Goal: Transaction & Acquisition: Purchase product/service

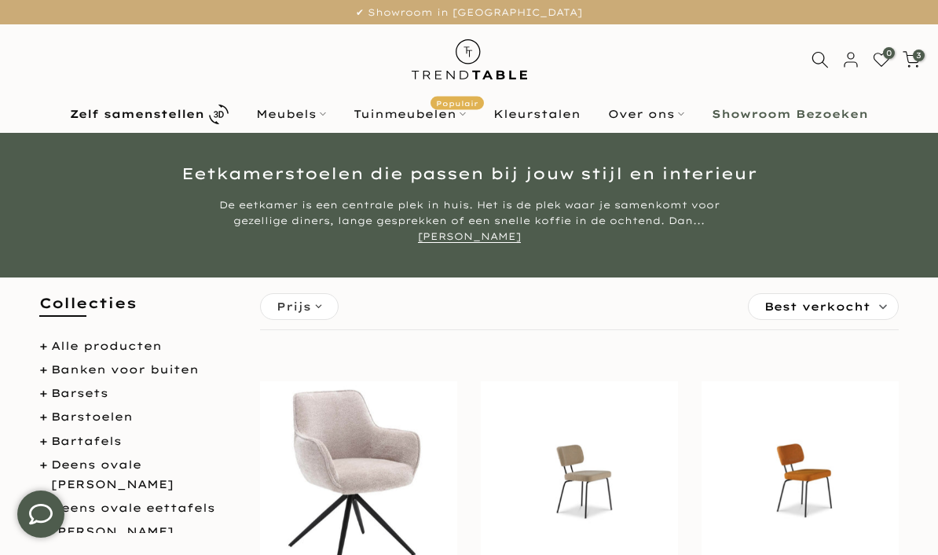
click at [188, 106] on link "Zelf samenstellen" at bounding box center [150, 114] width 186 height 27
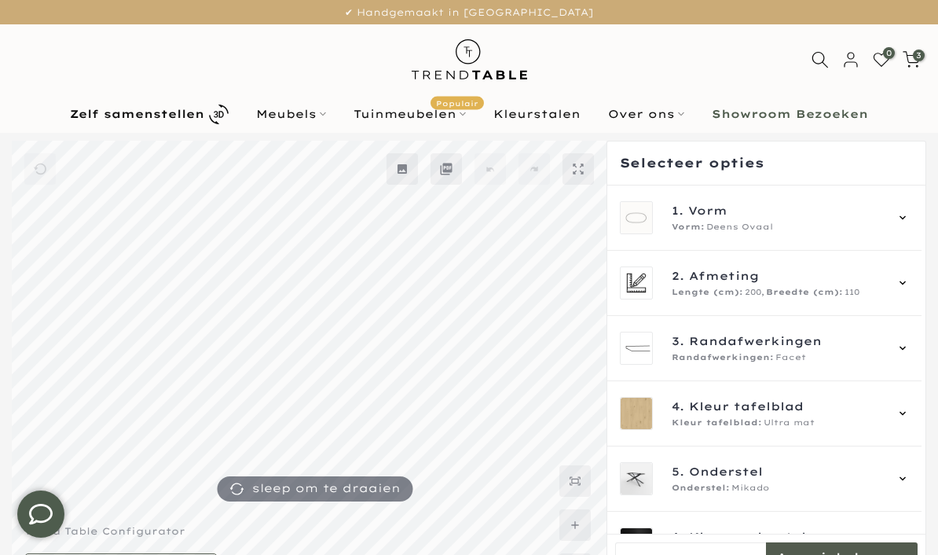
click at [909, 211] on icon at bounding box center [902, 217] width 13 height 13
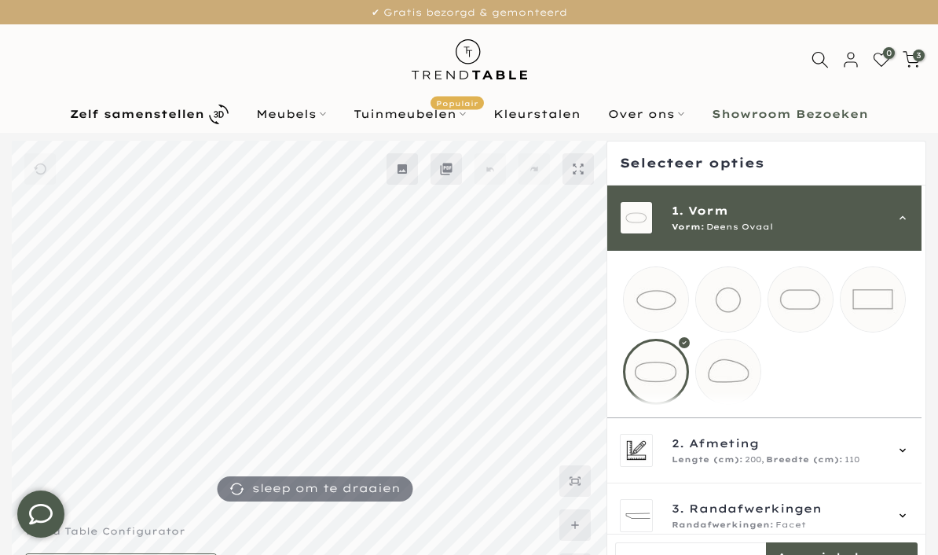
click at [884, 292] on mmq-loader at bounding box center [872, 299] width 64 height 64
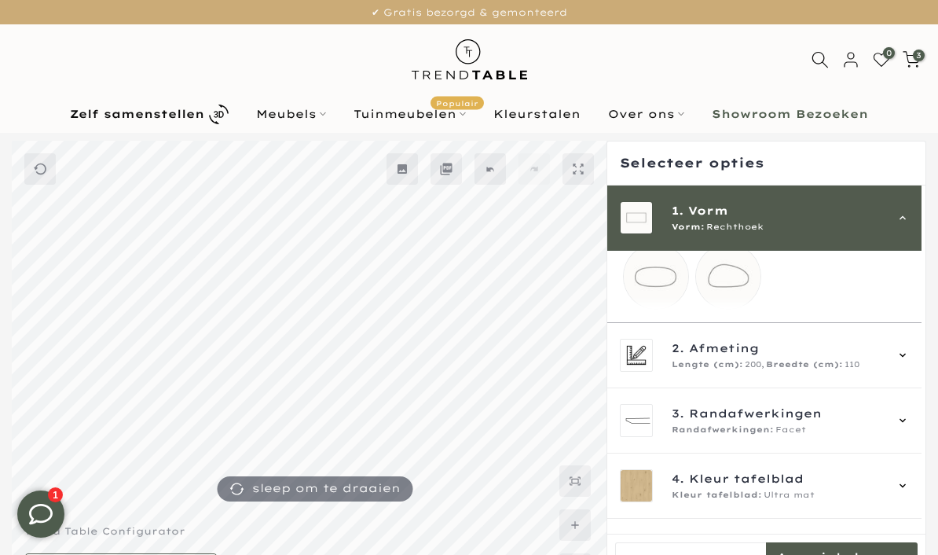
scroll to position [92, 0]
click at [731, 360] on span "Afmeting" at bounding box center [724, 350] width 70 height 17
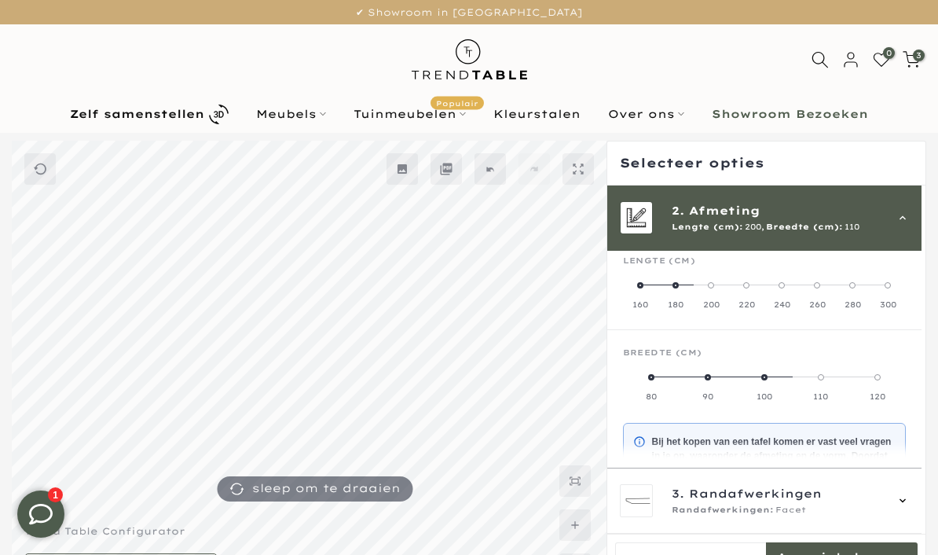
scroll to position [65, 0]
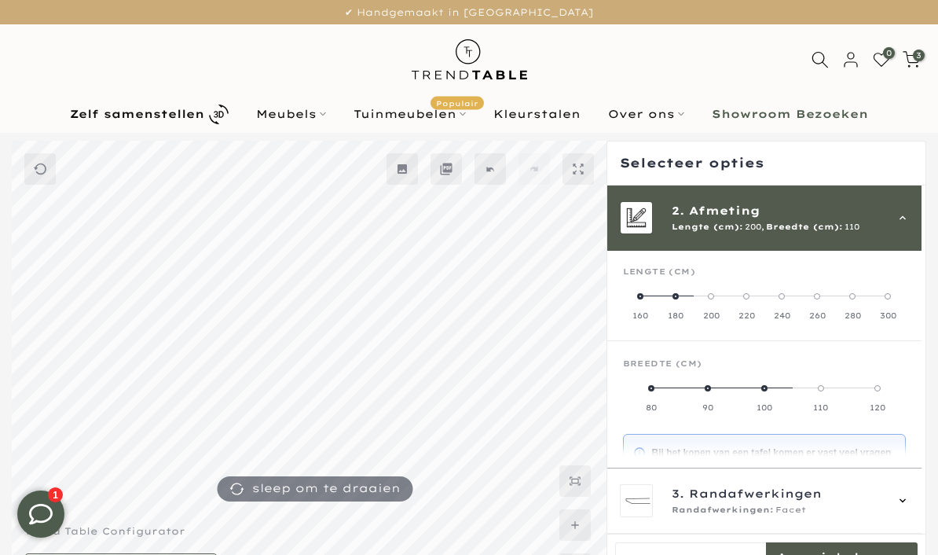
click at [648, 292] on label "160" at bounding box center [640, 305] width 35 height 31
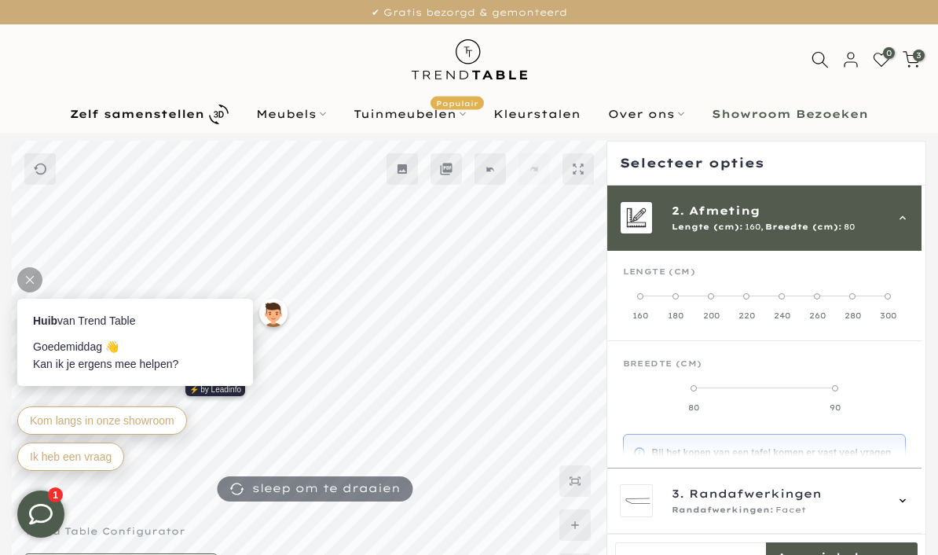
click at [807, 393] on label "90" at bounding box center [834, 397] width 141 height 31
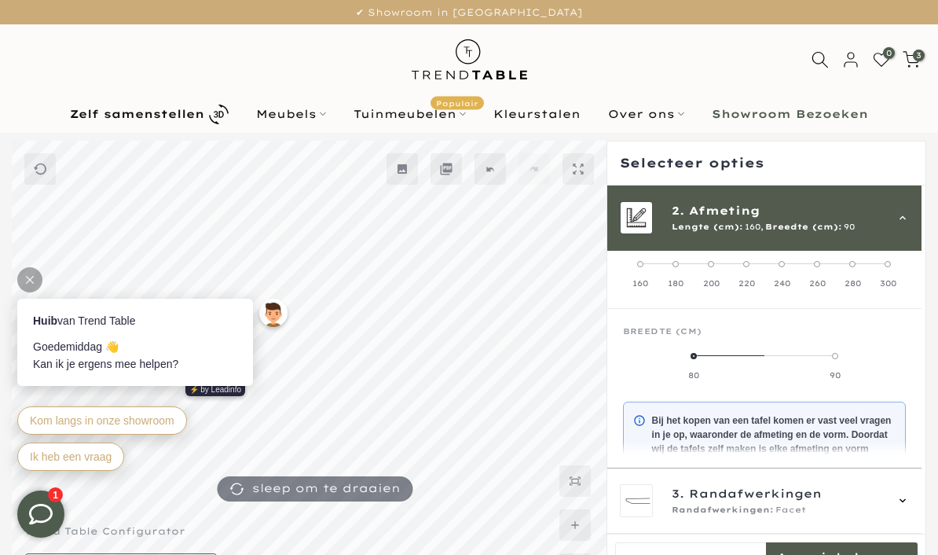
scroll to position [97, 0]
click at [686, 262] on label "180" at bounding box center [675, 273] width 35 height 31
click at [767, 358] on span at bounding box center [764, 356] width 6 height 6
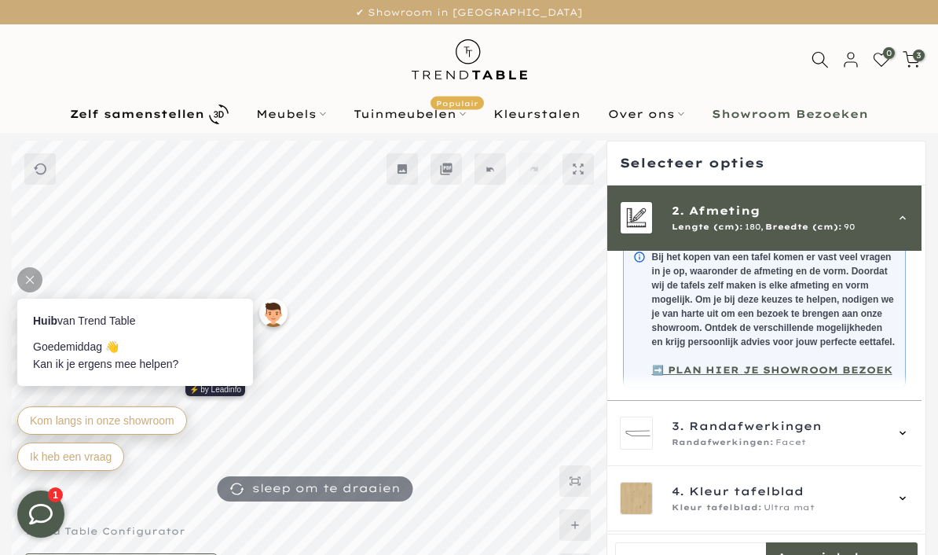
scroll to position [280, 0]
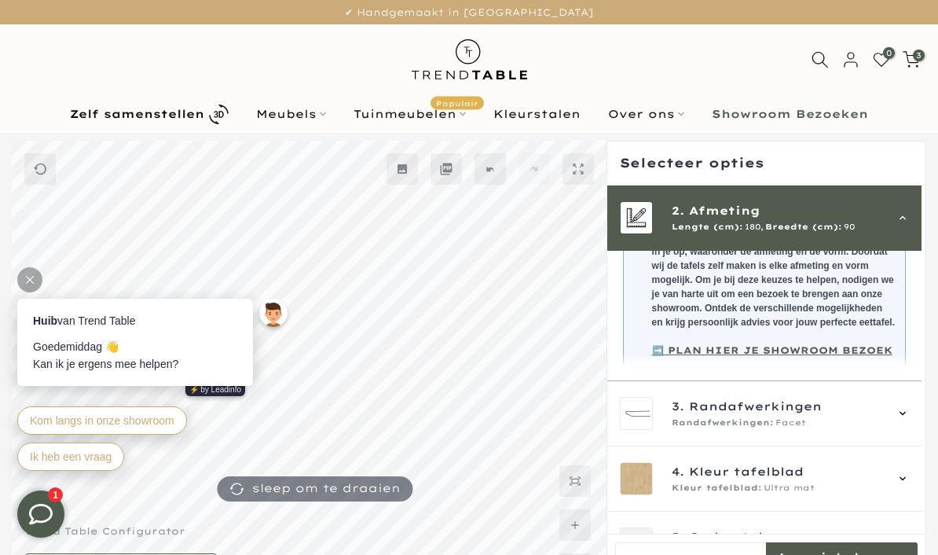
click at [909, 419] on div "3. Randafwerkingen Randafwerkingen: Facet" at bounding box center [764, 413] width 289 height 33
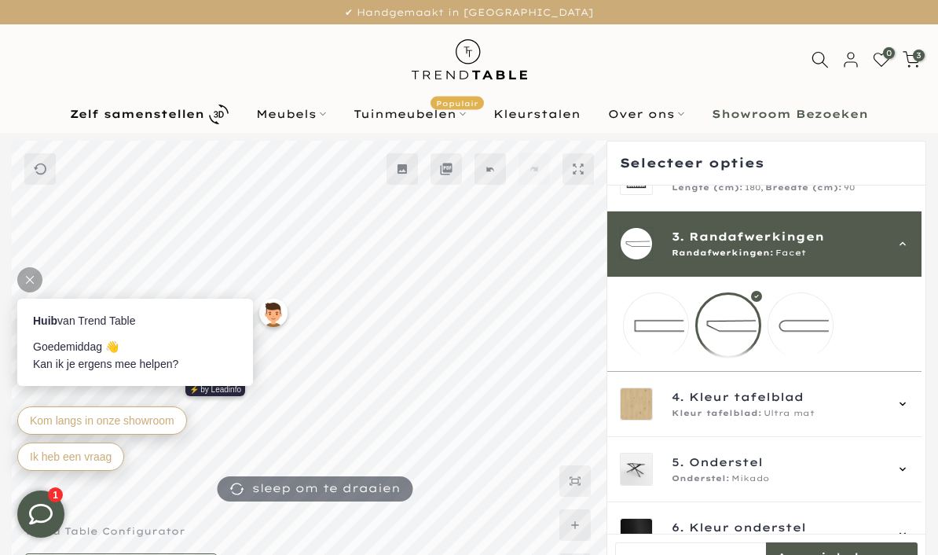
scroll to position [89, 0]
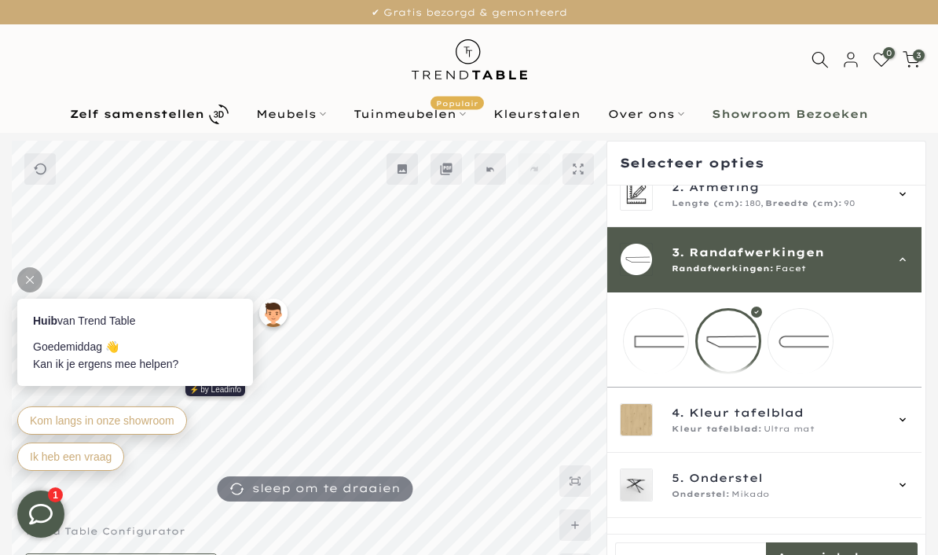
click at [811, 344] on mmq-loader at bounding box center [800, 341] width 64 height 64
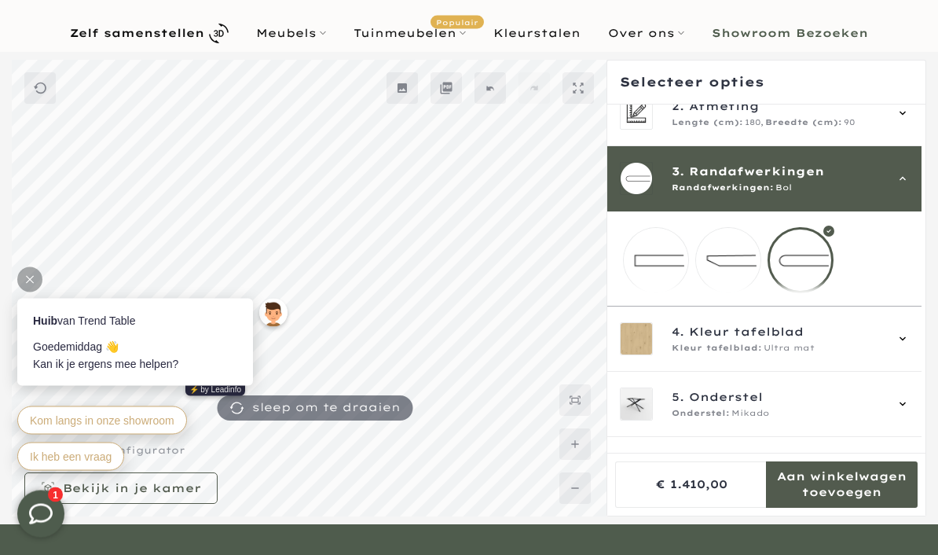
scroll to position [81, 0]
click at [917, 347] on div "4. Kleur tafelblad Kleur tafelblad: Ultra mat" at bounding box center [764, 338] width 314 height 65
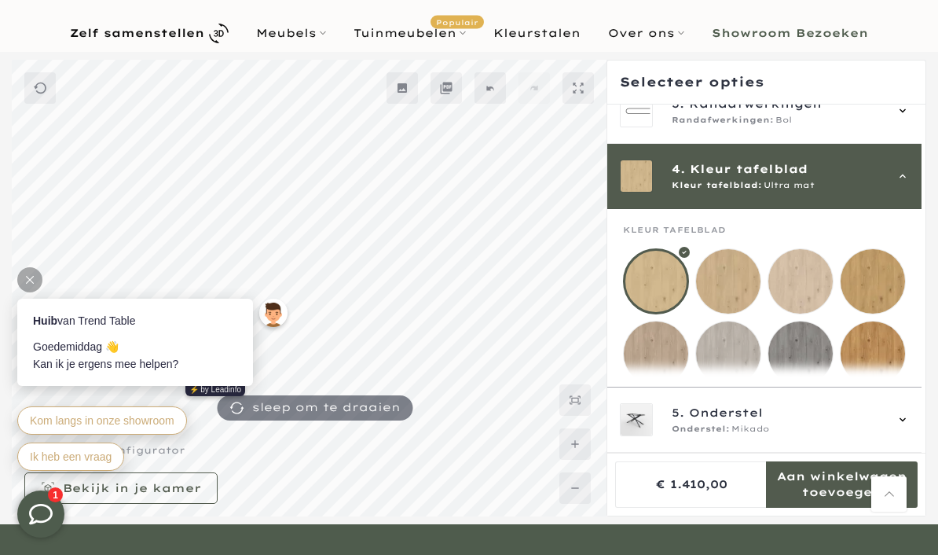
scroll to position [196, 0]
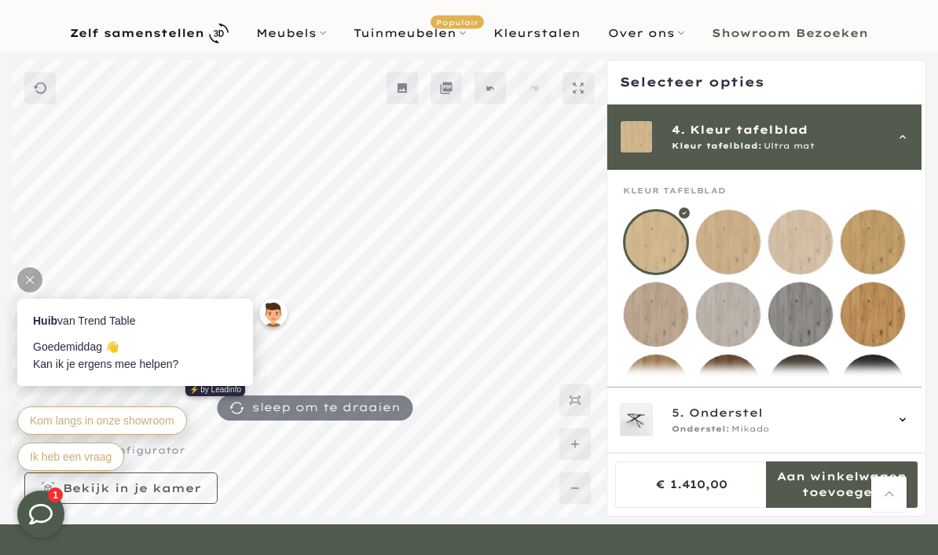
click at [659, 306] on mmq-loader at bounding box center [656, 314] width 64 height 64
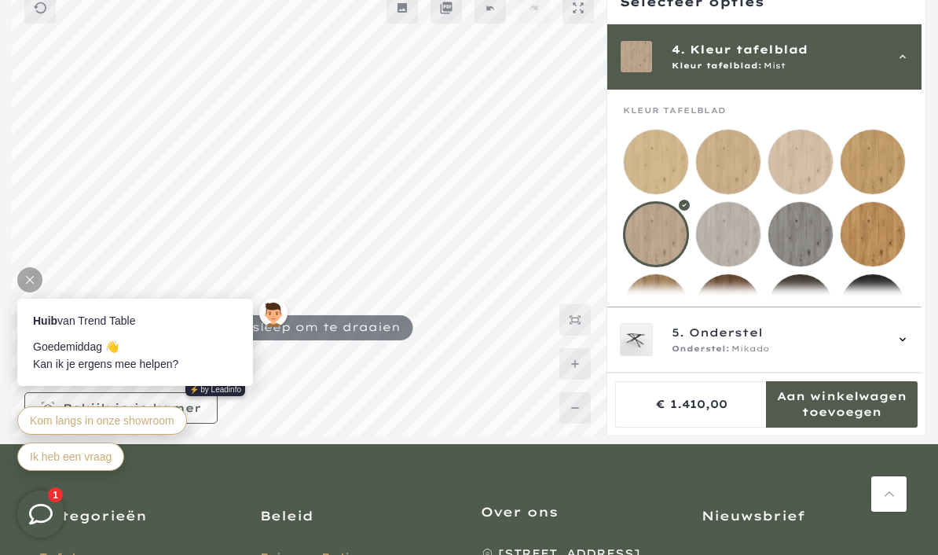
scroll to position [168, 0]
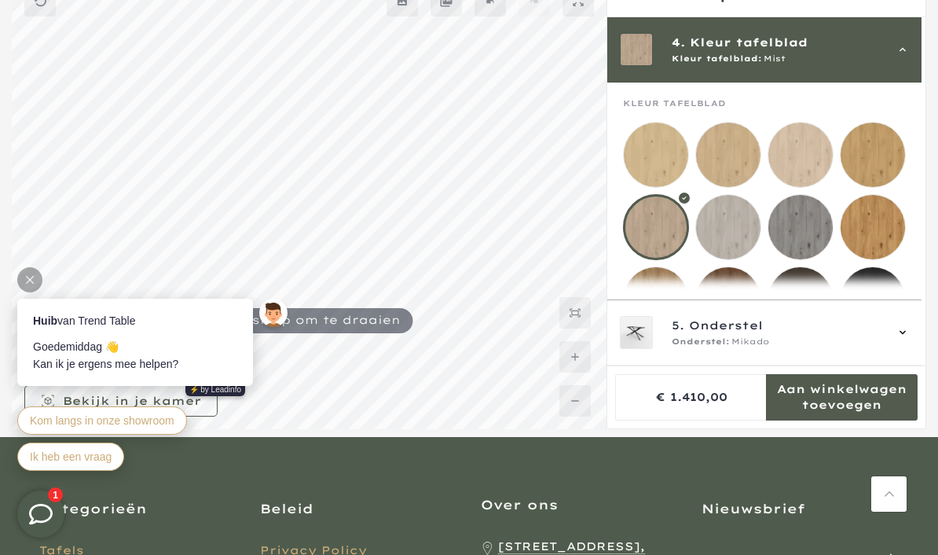
click at [909, 339] on icon at bounding box center [902, 332] width 13 height 13
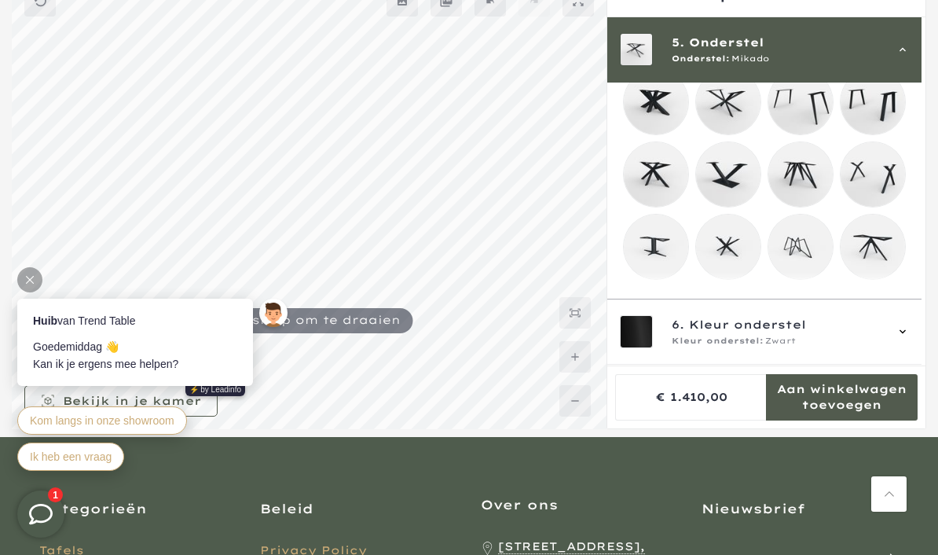
scroll to position [364, 0]
click at [659, 251] on mmq-loader at bounding box center [656, 245] width 64 height 64
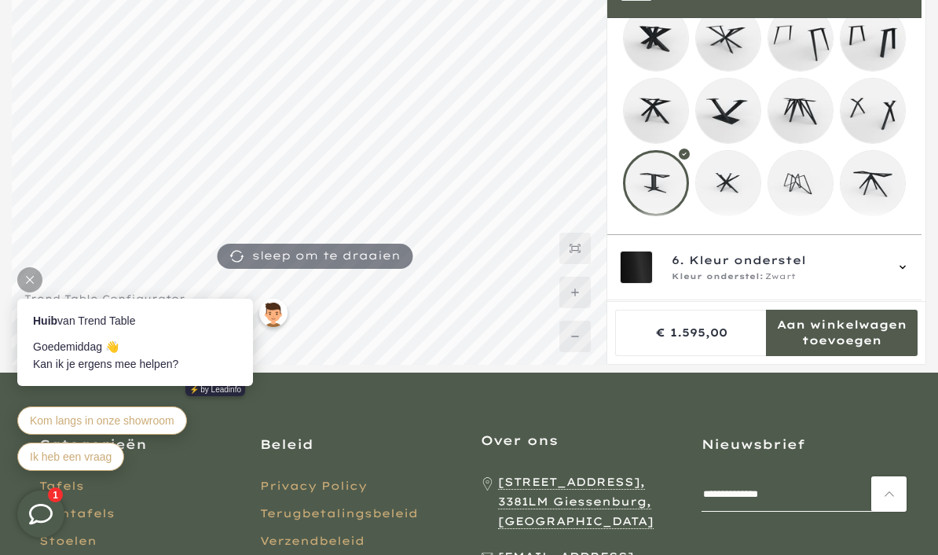
scroll to position [361, 0]
click at [804, 188] on mmq-loader at bounding box center [800, 183] width 64 height 64
click at [734, 192] on mmq-loader at bounding box center [728, 183] width 64 height 64
click at [879, 121] on mmq-loader at bounding box center [872, 111] width 64 height 64
click at [806, 112] on mmq-loader at bounding box center [800, 111] width 64 height 64
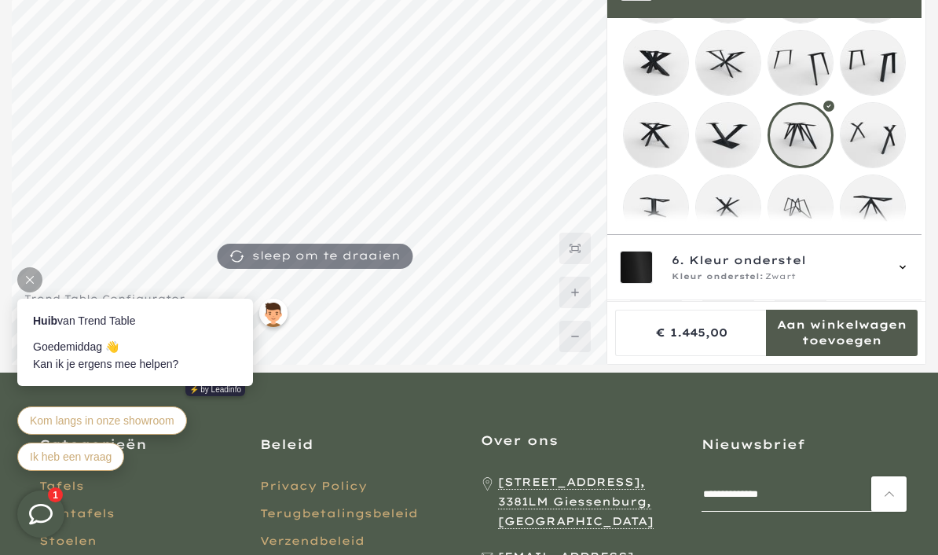
scroll to position [339, 0]
click at [664, 212] on mmq-loader at bounding box center [656, 206] width 64 height 64
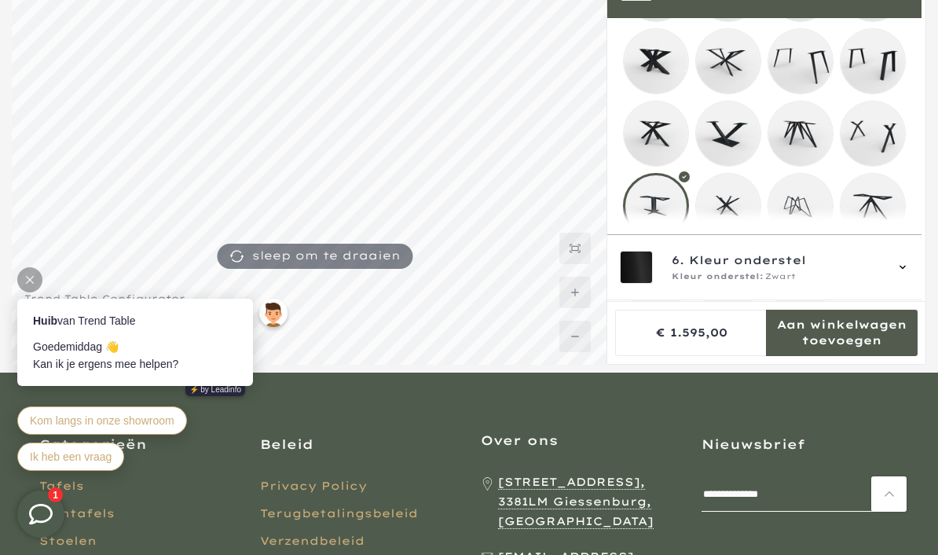
click at [812, 144] on mmq-loader at bounding box center [800, 133] width 64 height 64
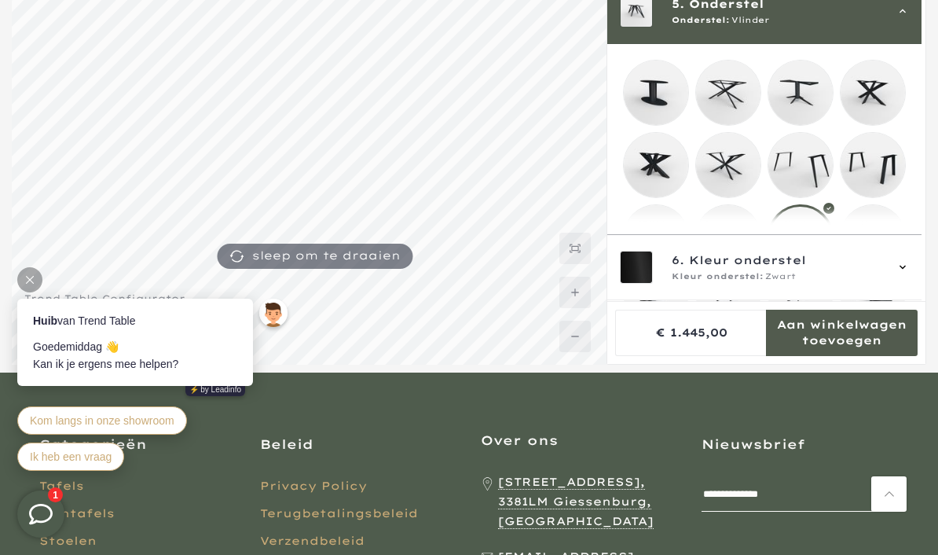
scroll to position [235, 0]
click at [806, 95] on mmq-loader at bounding box center [800, 92] width 64 height 64
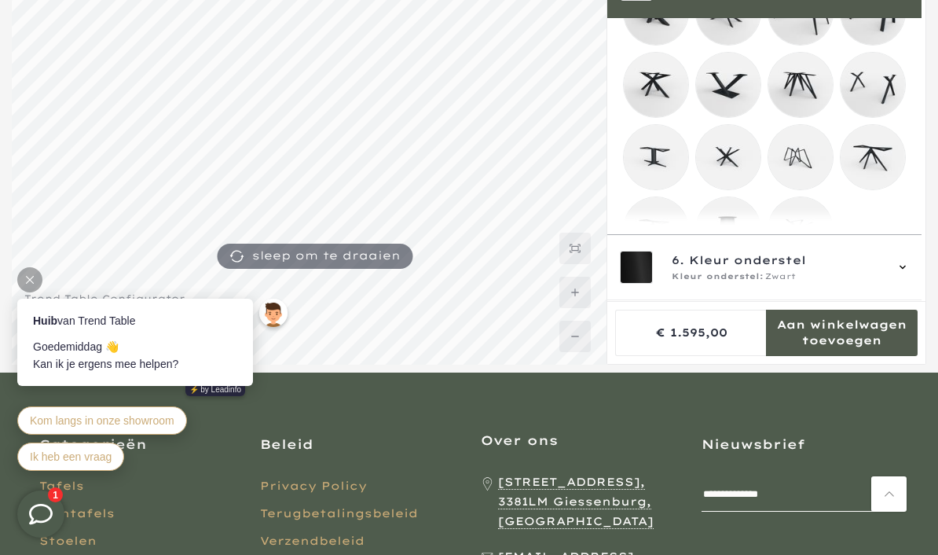
scroll to position [386, 0]
click at [809, 239] on mmq-loader at bounding box center [800, 231] width 64 height 64
click at [733, 161] on mmq-loader at bounding box center [728, 158] width 64 height 64
click at [814, 232] on mmq-loader at bounding box center [800, 231] width 64 height 64
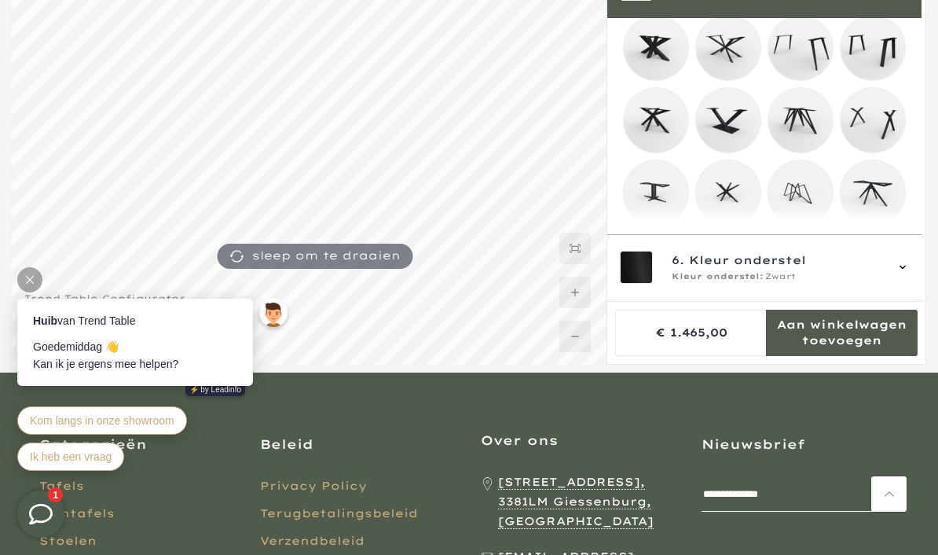
scroll to position [353, 0]
click at [729, 50] on mmq-loader at bounding box center [728, 46] width 64 height 64
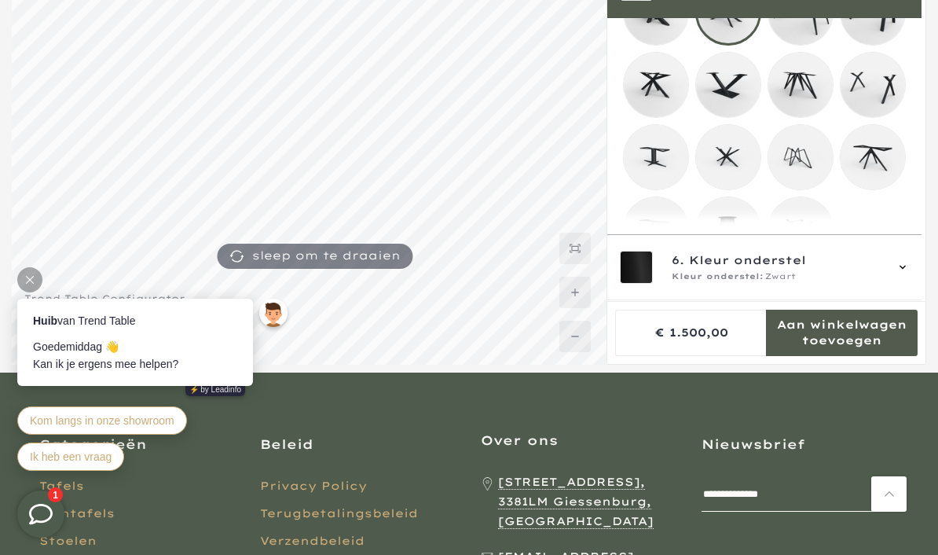
scroll to position [386, 0]
click at [808, 233] on mmq-loader at bounding box center [800, 231] width 64 height 64
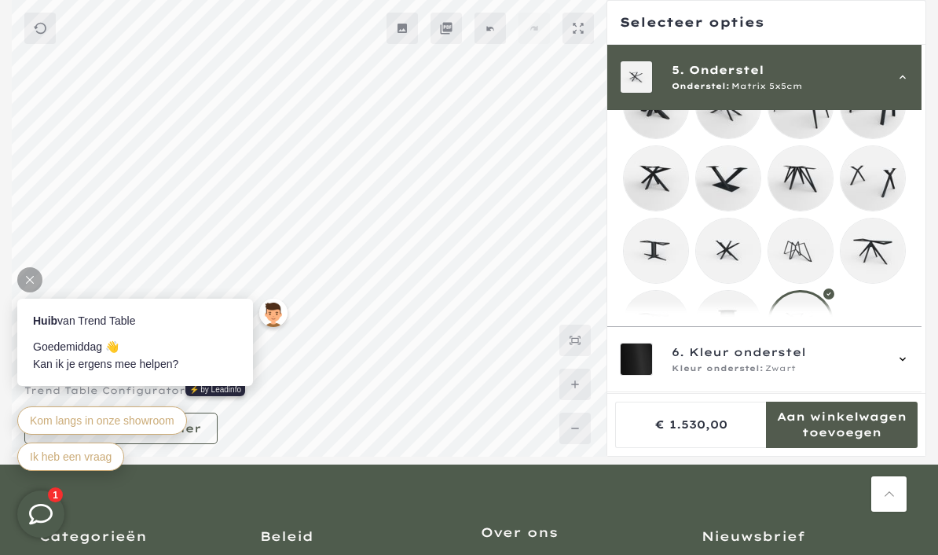
click at [660, 247] on mmq-loader at bounding box center [656, 250] width 64 height 64
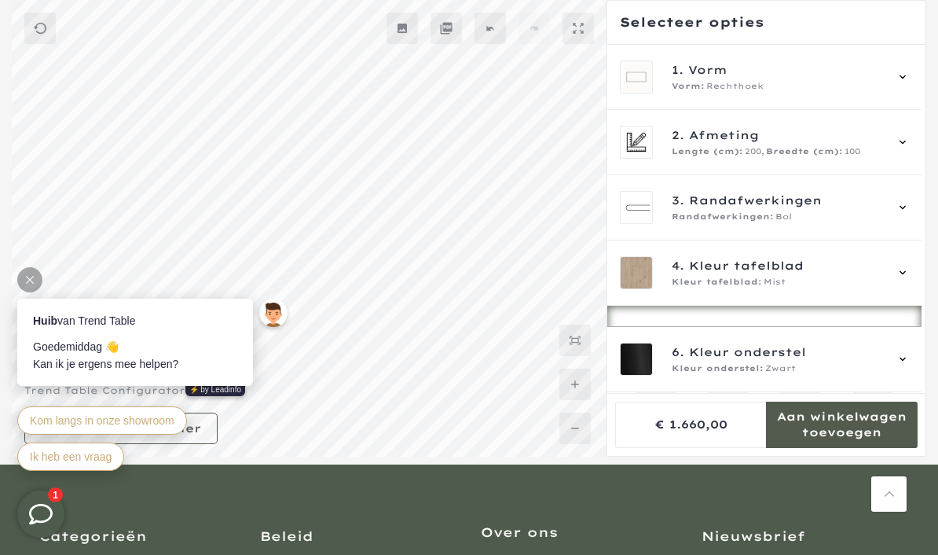
click at [909, 134] on div "2. Afmeting Lengte (cm): 200, Breedte (cm): 100" at bounding box center [764, 142] width 289 height 33
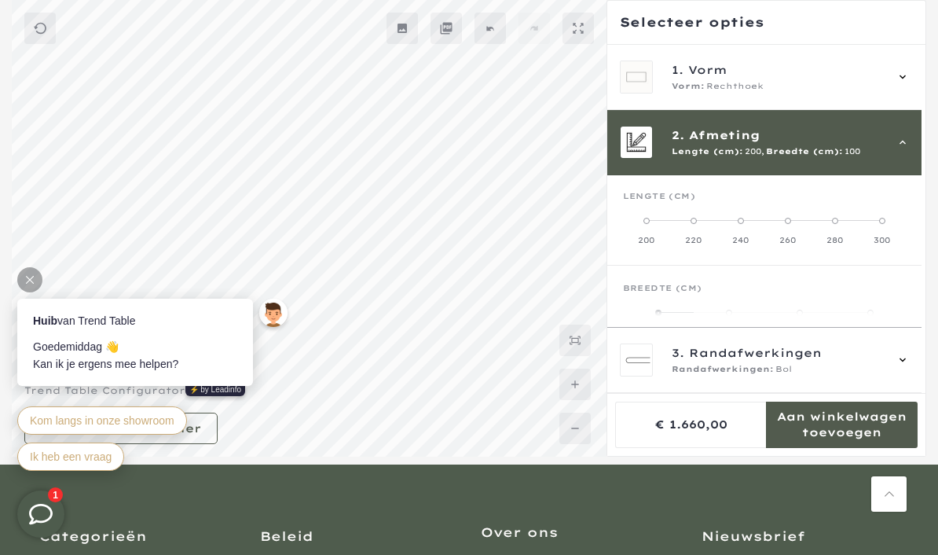
click at [917, 134] on div "2. Afmeting Lengte (cm): 200, Breedte (cm): 100" at bounding box center [764, 142] width 314 height 65
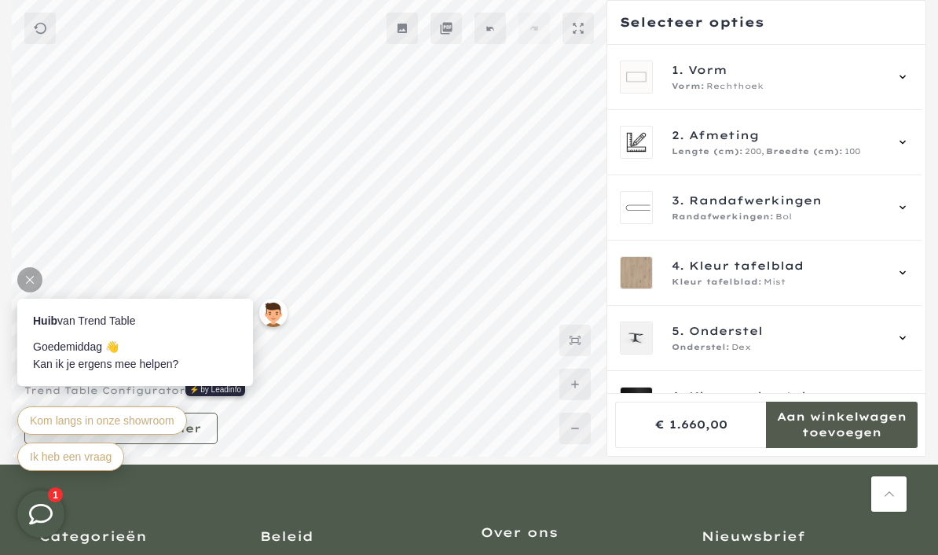
click at [909, 73] on icon at bounding box center [902, 77] width 13 height 13
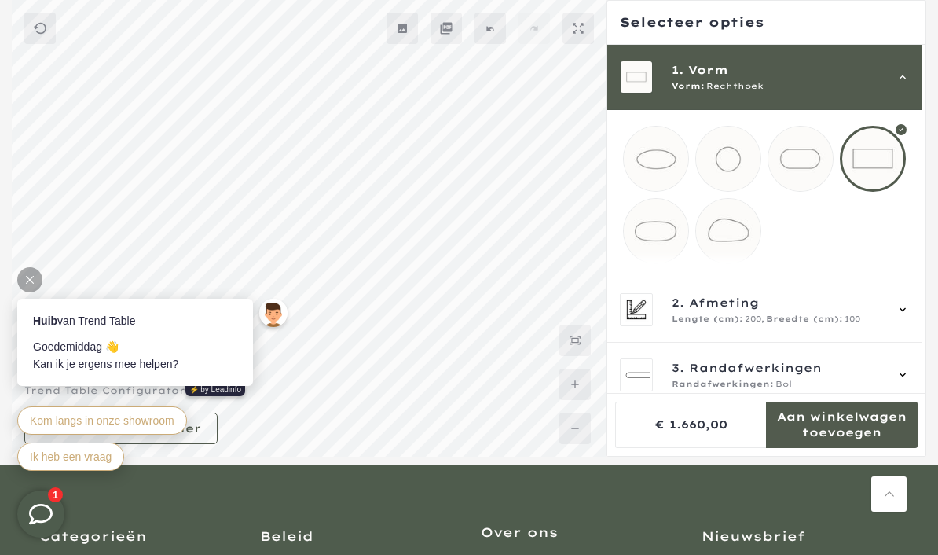
click at [886, 156] on div at bounding box center [873, 159] width 66 height 66
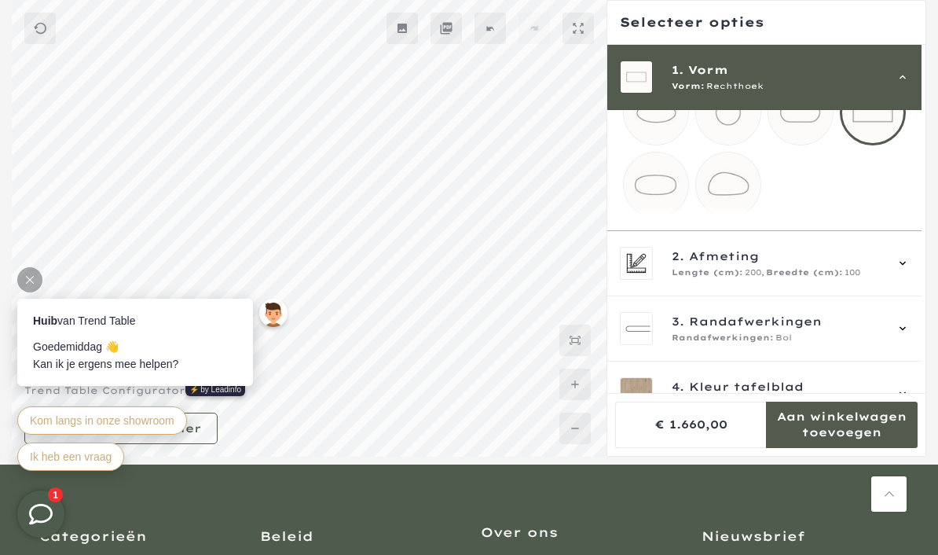
scroll to position [46, 0]
click at [705, 265] on span "Afmeting" at bounding box center [724, 255] width 70 height 17
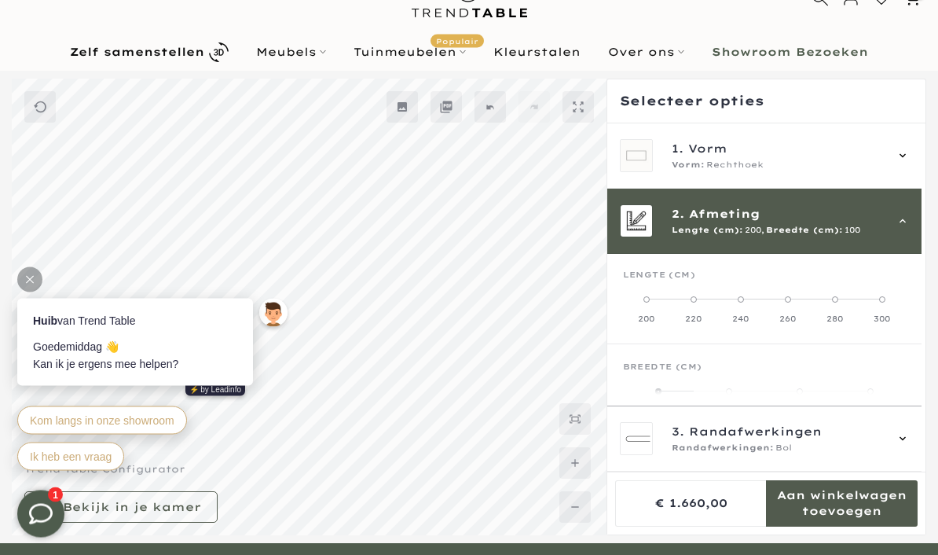
scroll to position [62, 0]
click at [183, 49] on b "Zelf samenstellen" at bounding box center [137, 51] width 134 height 11
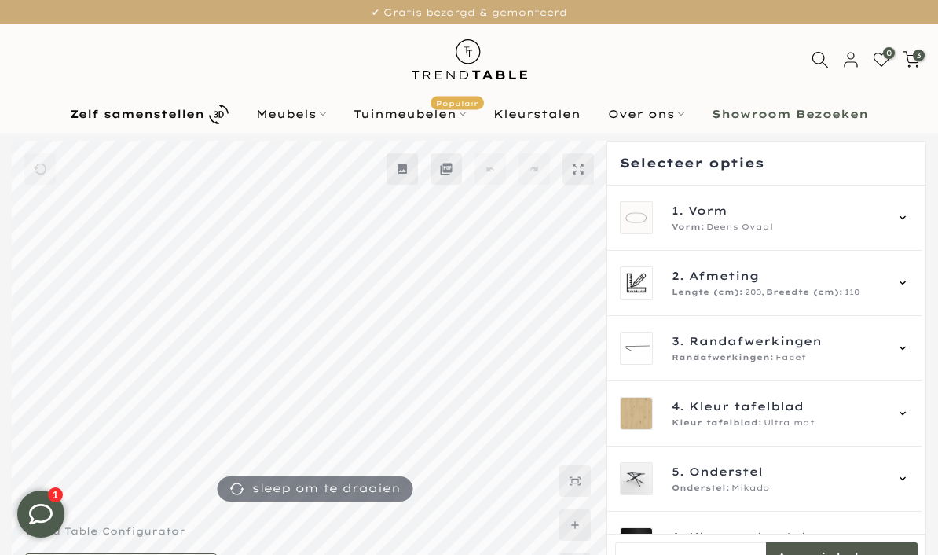
click at [909, 214] on icon at bounding box center [902, 217] width 13 height 13
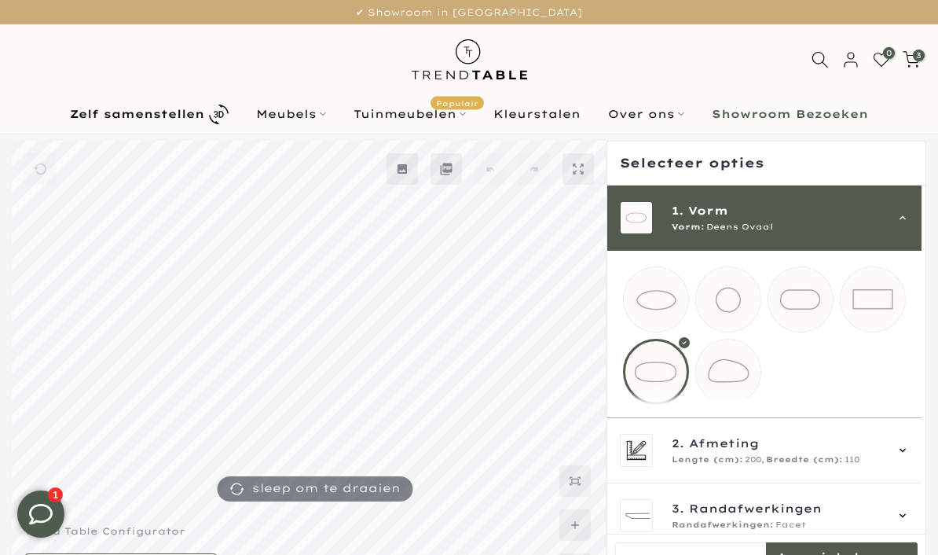
click at [889, 294] on mmq-loader at bounding box center [872, 299] width 64 height 64
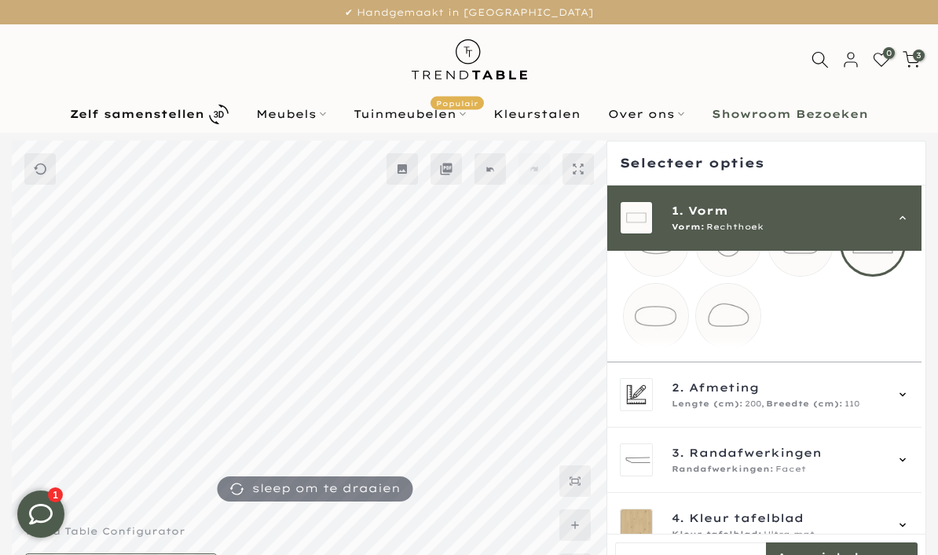
scroll to position [57, 0]
click at [909, 397] on div "2. Afmeting Lengte (cm): 200, Breedte (cm): 110" at bounding box center [764, 392] width 289 height 33
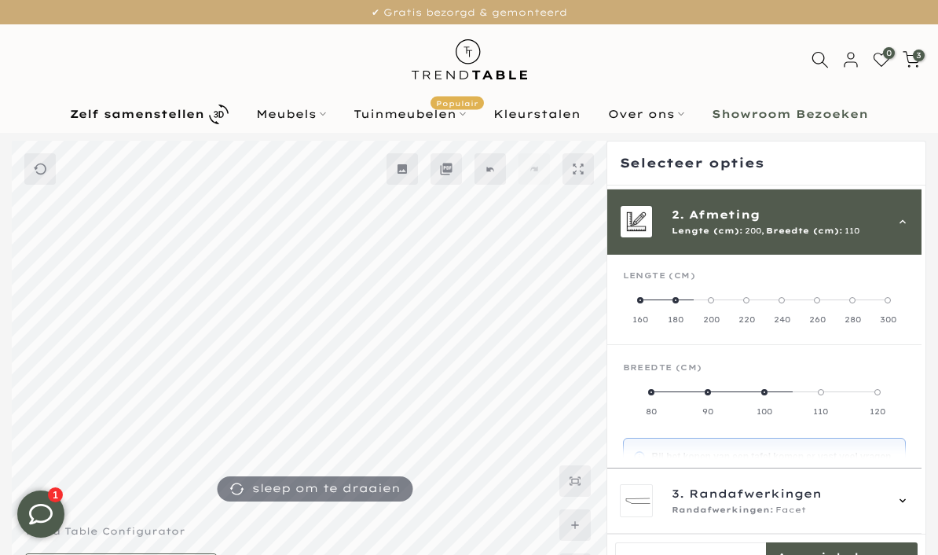
scroll to position [65, 0]
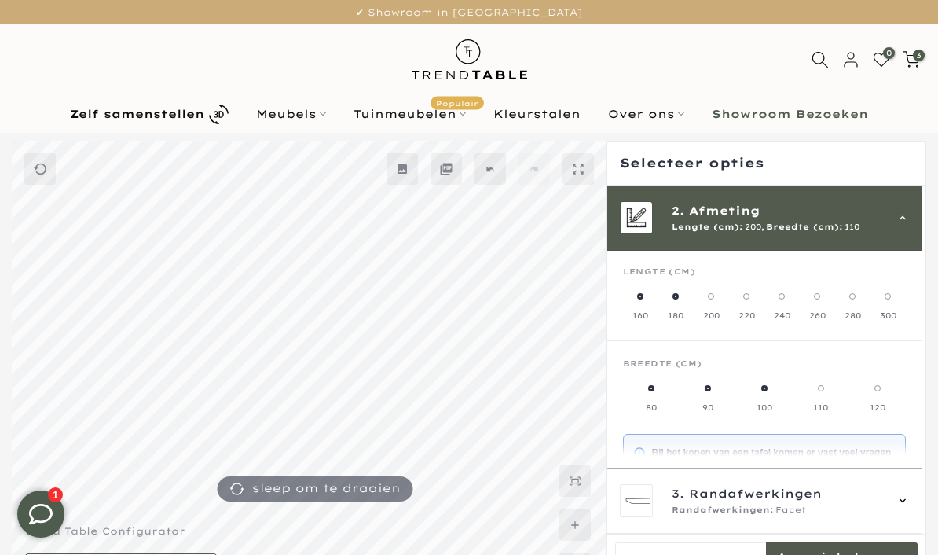
click at [645, 299] on label "160" at bounding box center [640, 305] width 35 height 31
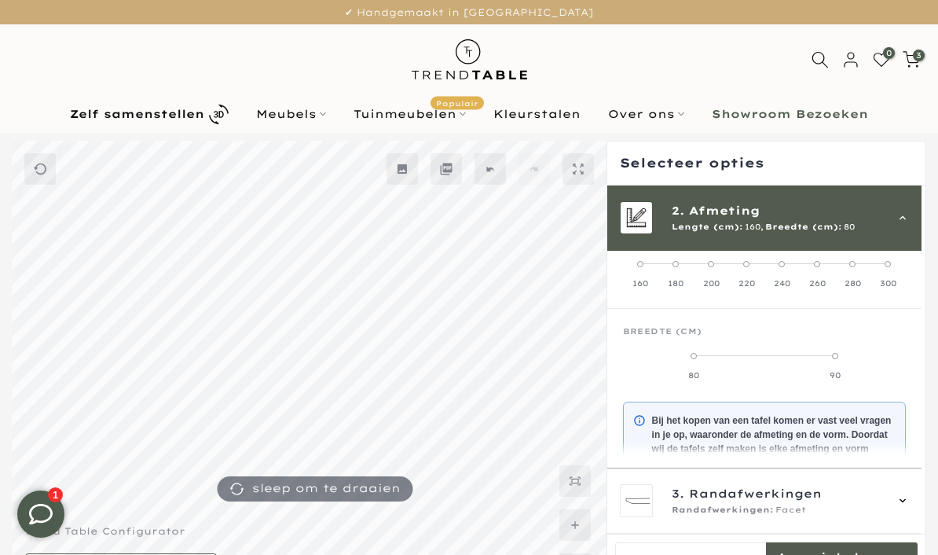
scroll to position [98, 0]
click at [853, 358] on label "90" at bounding box center [834, 364] width 141 height 31
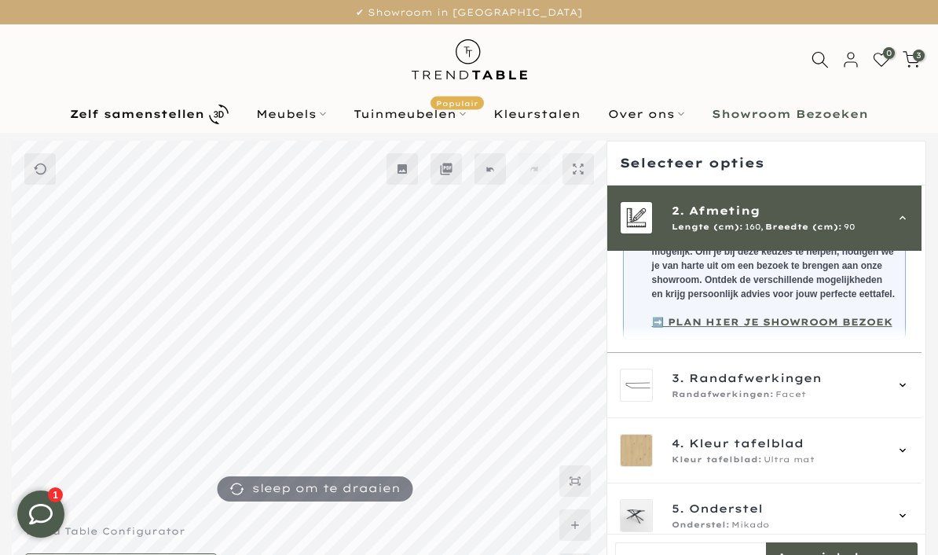
scroll to position [313, 0]
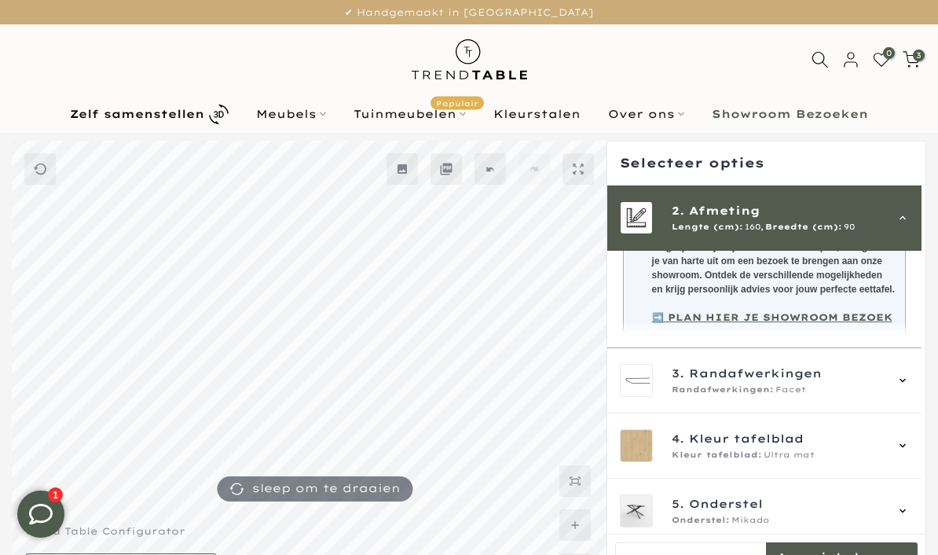
click at [920, 386] on div "3. Randafwerkingen Randafwerkingen: Facet" at bounding box center [764, 380] width 314 height 65
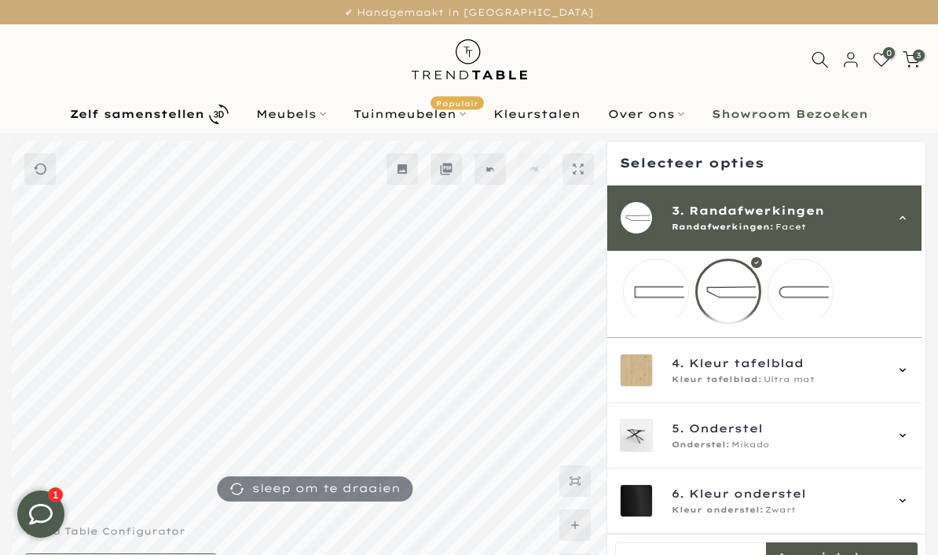
scroll to position [89, 0]
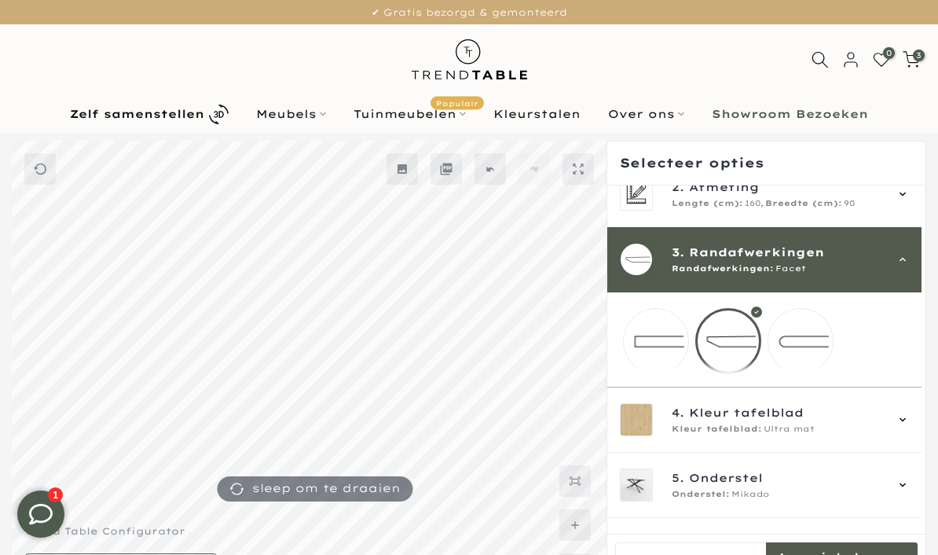
click at [814, 345] on mmq-loader at bounding box center [800, 341] width 64 height 64
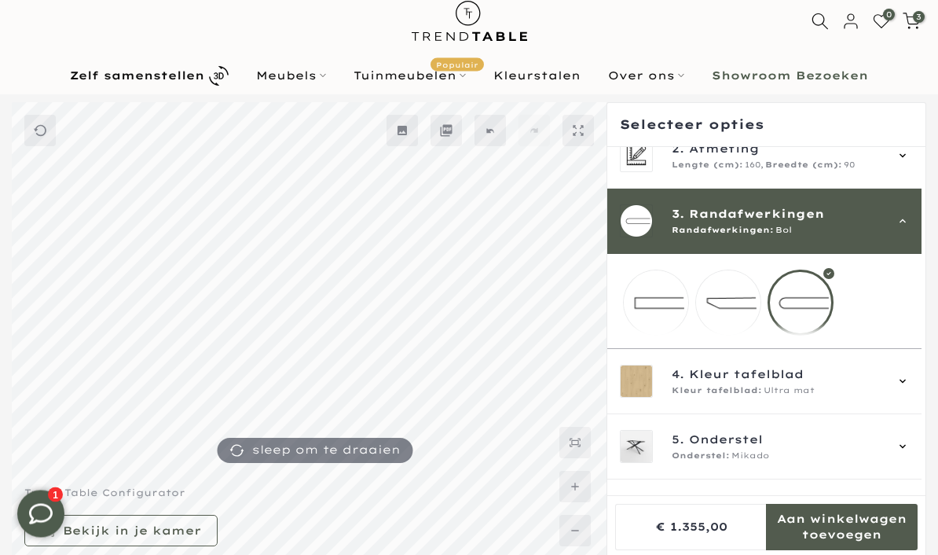
scroll to position [38, 0]
click at [909, 387] on icon at bounding box center [902, 381] width 13 height 13
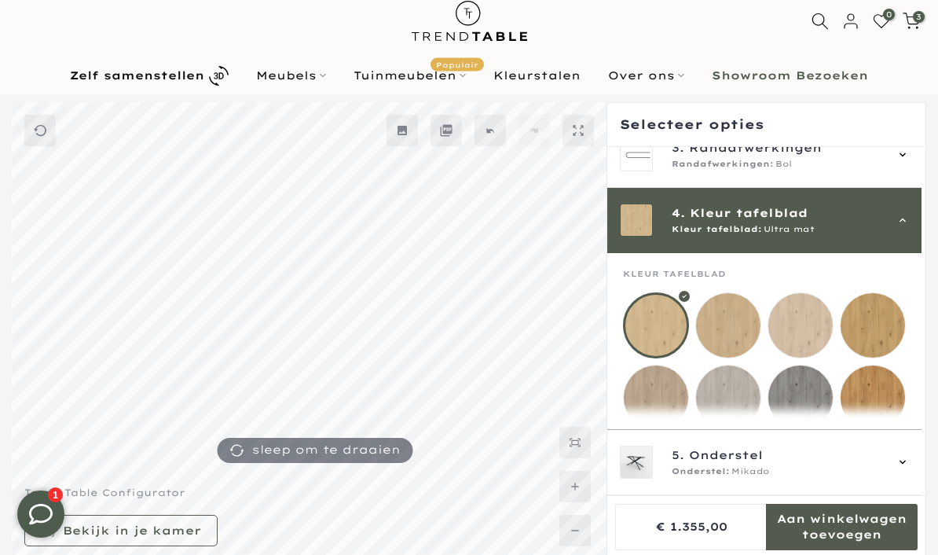
scroll to position [196, 0]
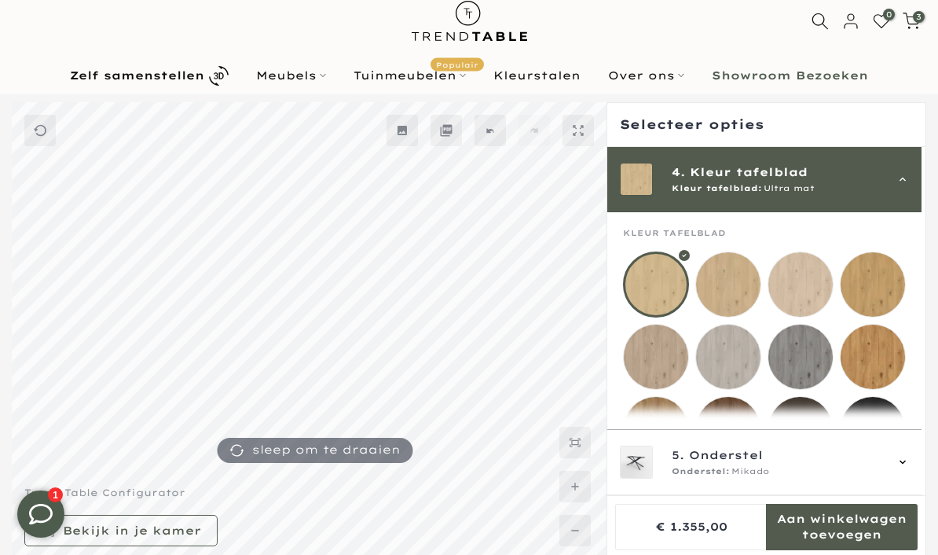
click at [661, 360] on mmq-loader at bounding box center [656, 356] width 64 height 64
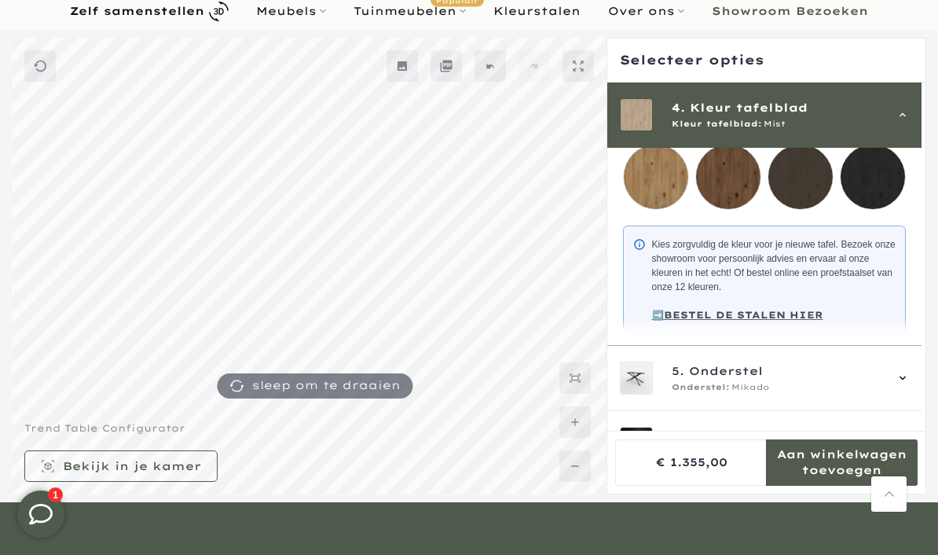
click at [909, 384] on icon at bounding box center [902, 378] width 13 height 13
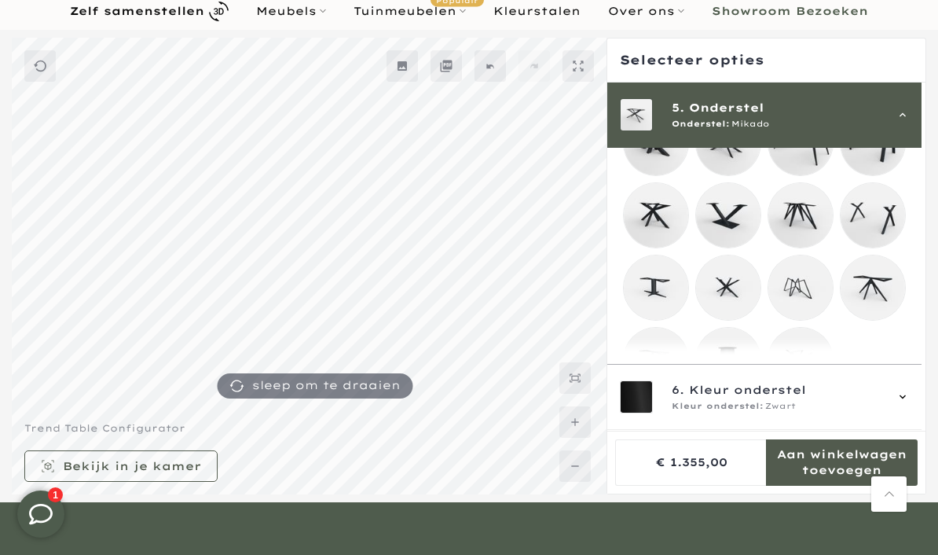
scroll to position [386, 0]
click at [811, 368] on mmq-loader at bounding box center [800, 360] width 64 height 64
click at [662, 368] on mmq-loader at bounding box center [656, 360] width 64 height 64
click at [884, 292] on mmq-loader at bounding box center [872, 288] width 64 height 64
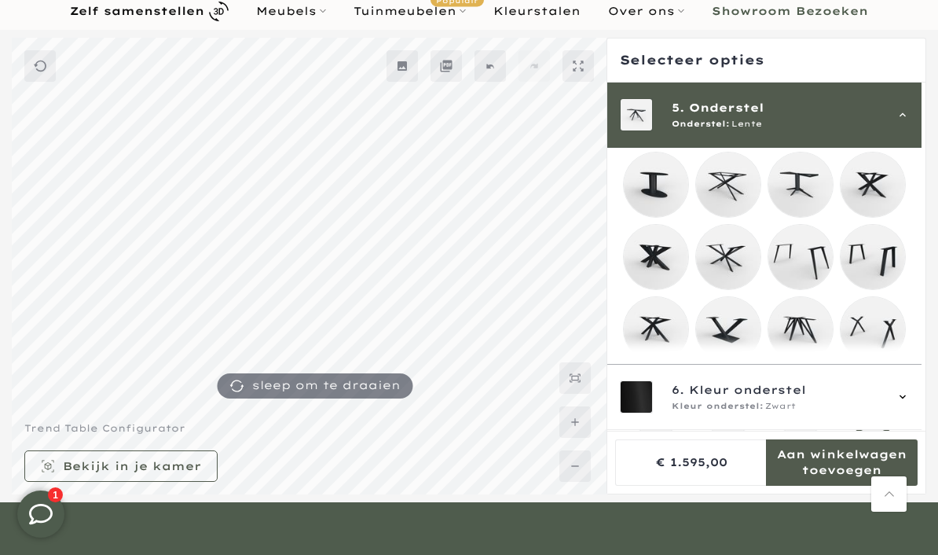
scroll to position [273, 0]
click at [737, 262] on mmq-loader at bounding box center [728, 257] width 64 height 64
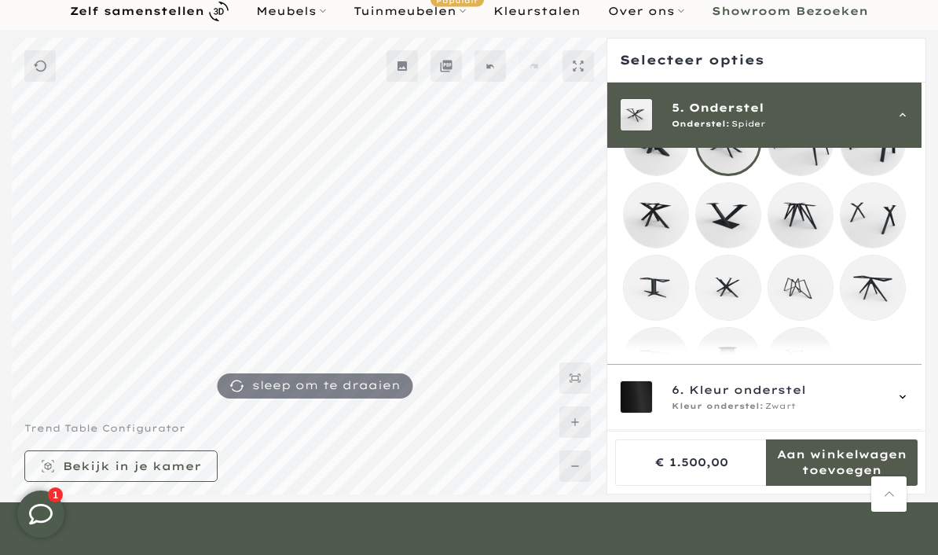
scroll to position [386, 0]
click at [905, 404] on icon at bounding box center [902, 397] width 13 height 13
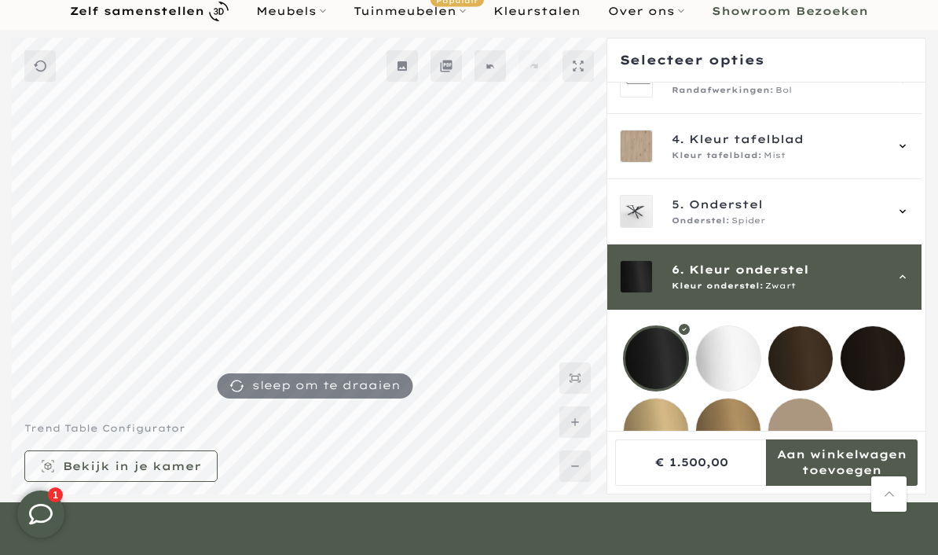
scroll to position [162, 0]
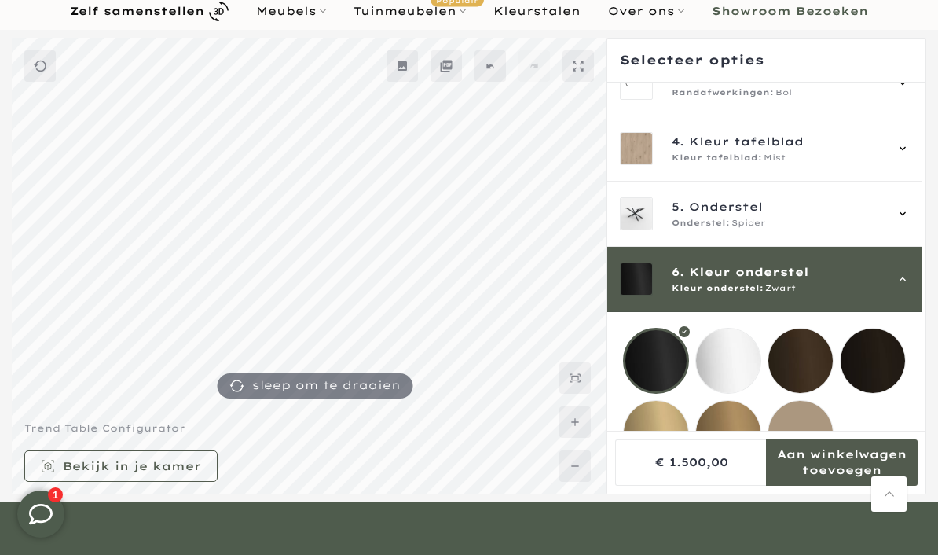
click at [661, 360] on div at bounding box center [656, 361] width 66 height 66
click at [727, 361] on mmq-loader at bounding box center [728, 360] width 64 height 64
click at [661, 362] on mmq-loader at bounding box center [656, 360] width 64 height 64
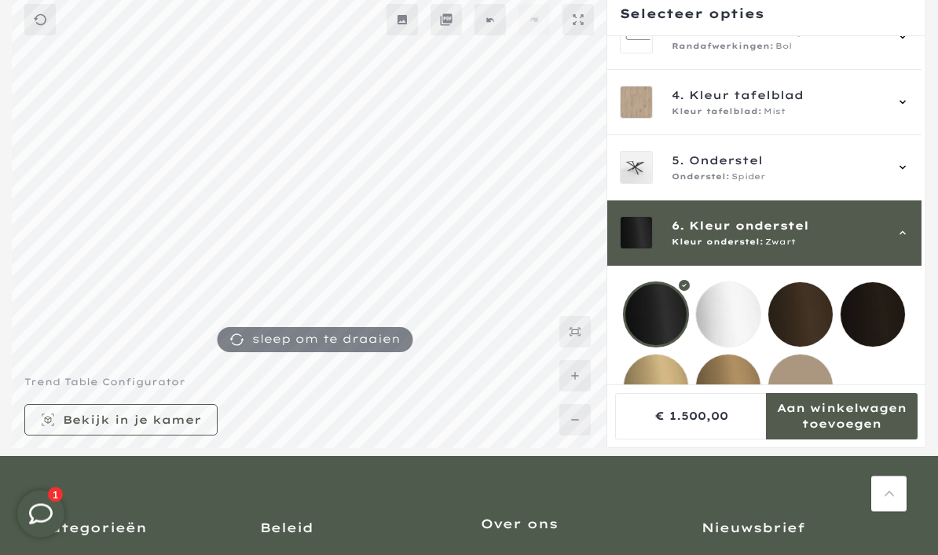
scroll to position [149, 0]
click at [852, 431] on mmq-formatted-message at bounding box center [842, 415] width 152 height 31
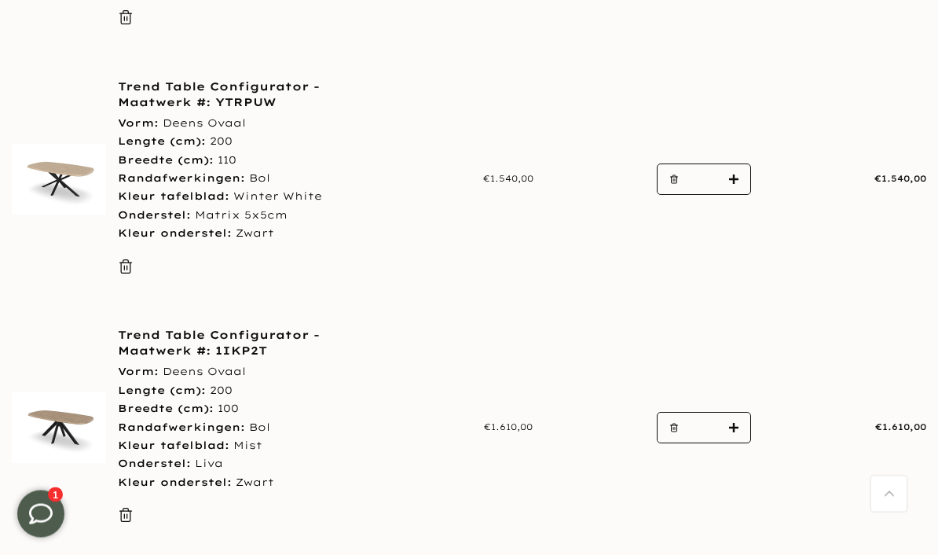
scroll to position [757, 0]
click at [673, 423] on button "button" at bounding box center [669, 427] width 24 height 31
type input "*"
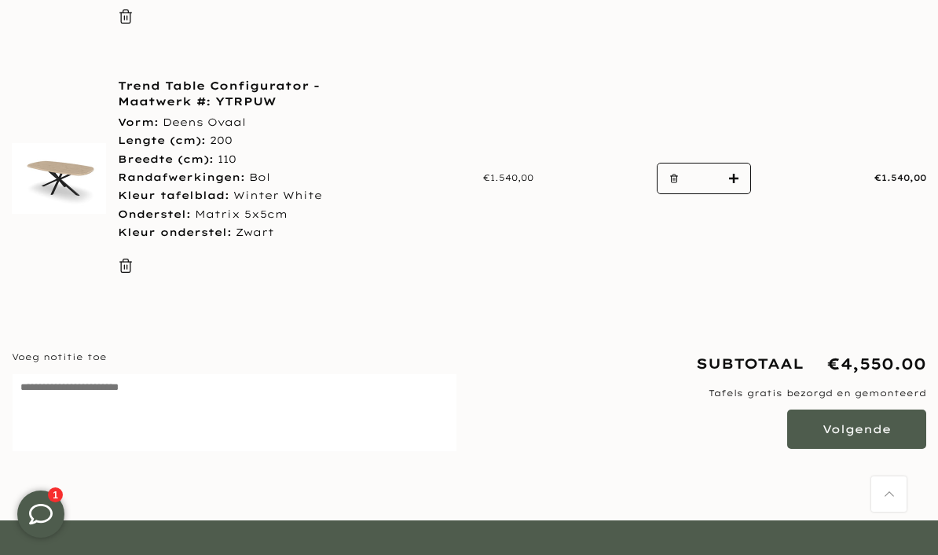
scroll to position [739, 0]
